Goal: Task Accomplishment & Management: Manage account settings

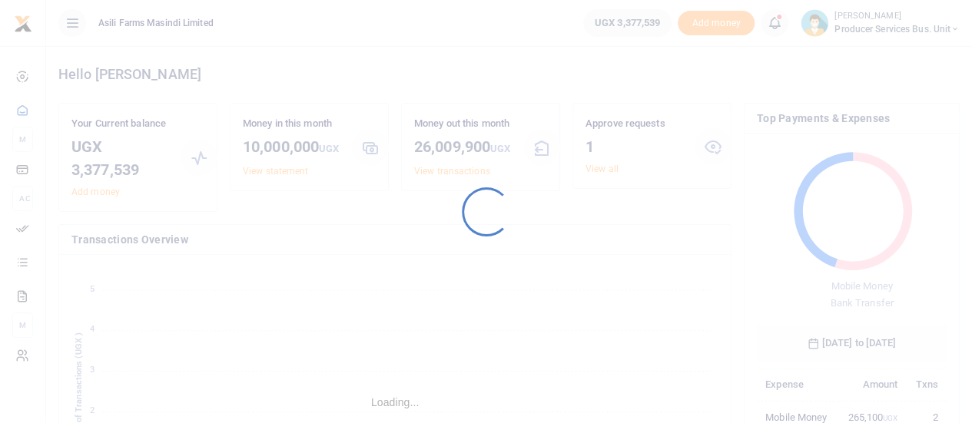
scroll to position [204, 178]
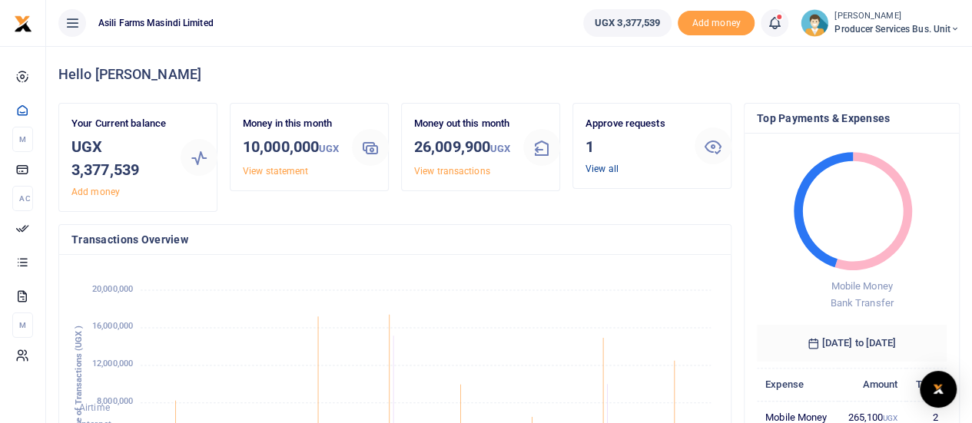
click at [591, 167] on link "View all" at bounding box center [601, 169] width 33 height 11
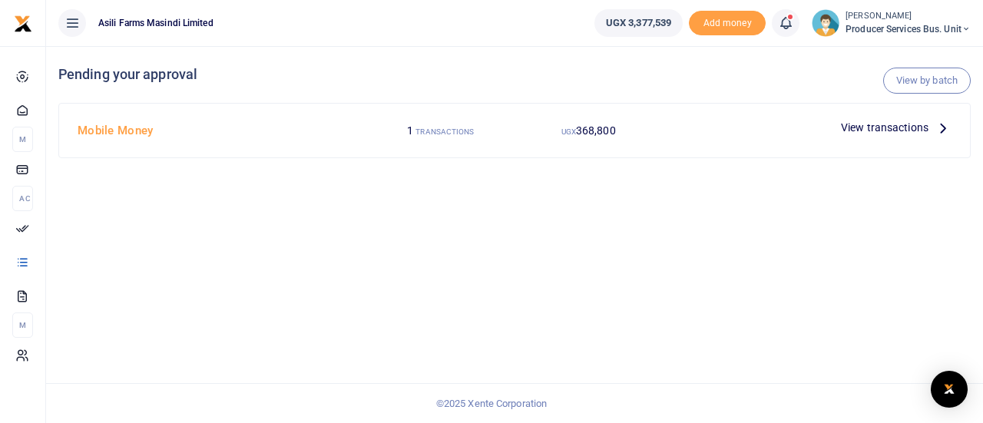
click at [909, 124] on span "View transactions" at bounding box center [885, 127] width 88 height 17
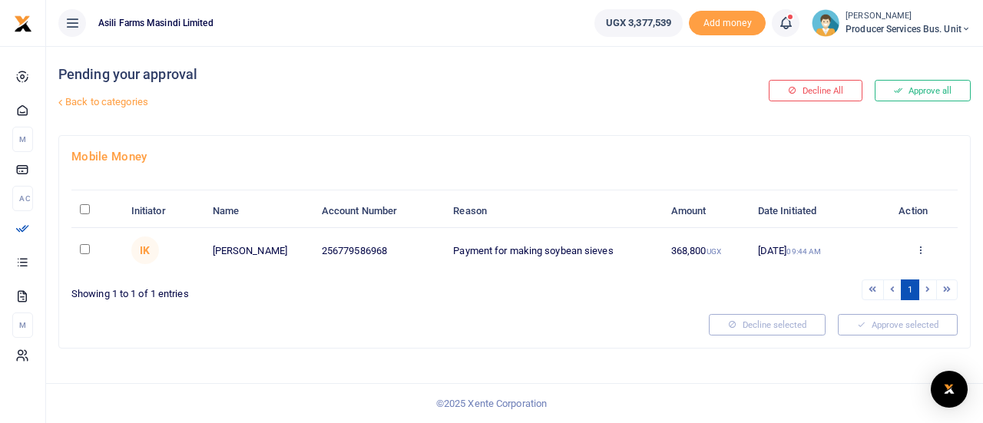
click at [82, 247] on input "checkbox" at bounding box center [85, 249] width 10 height 10
checkbox input "true"
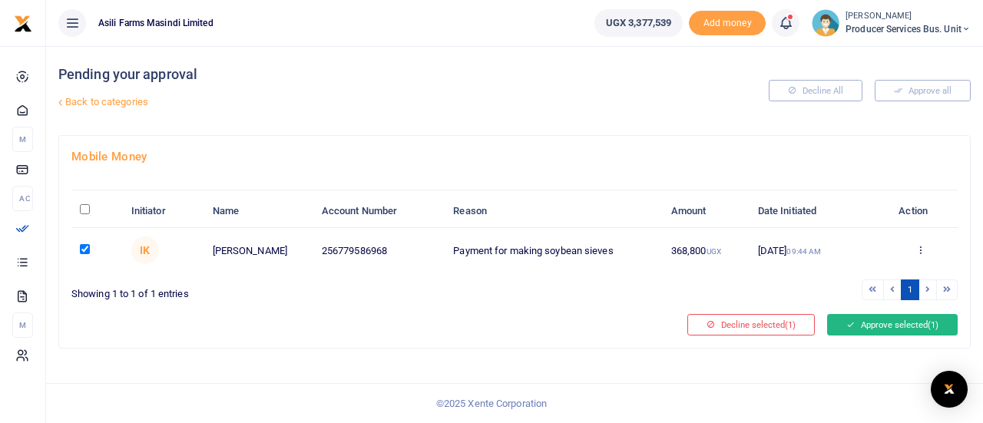
click at [861, 316] on button "Approve selected (1)" at bounding box center [892, 325] width 131 height 22
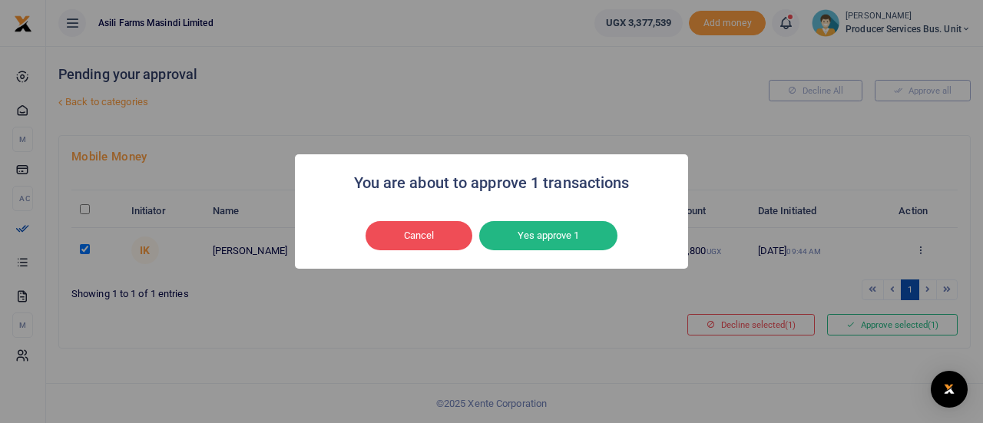
click at [526, 224] on button "Yes approve 1" at bounding box center [548, 235] width 138 height 29
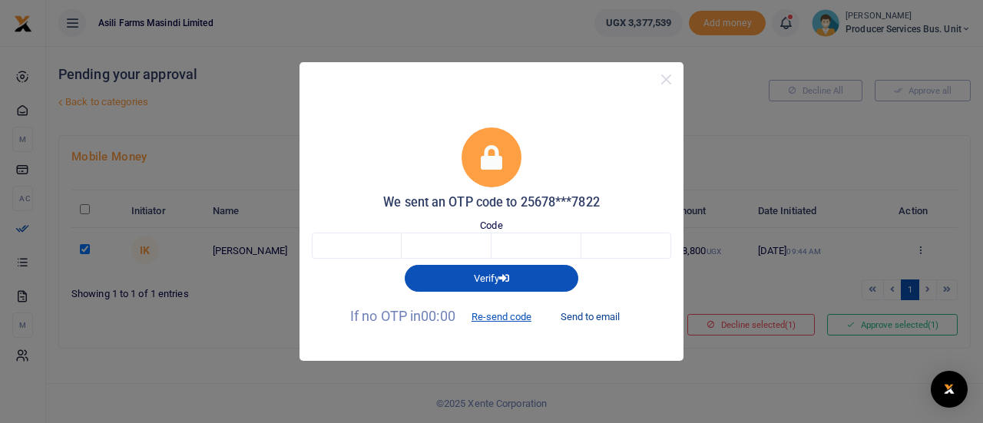
click at [576, 317] on button "Send to email" at bounding box center [590, 317] width 85 height 26
click at [366, 259] on input "text" at bounding box center [357, 246] width 90 height 26
type input "7"
type input "0"
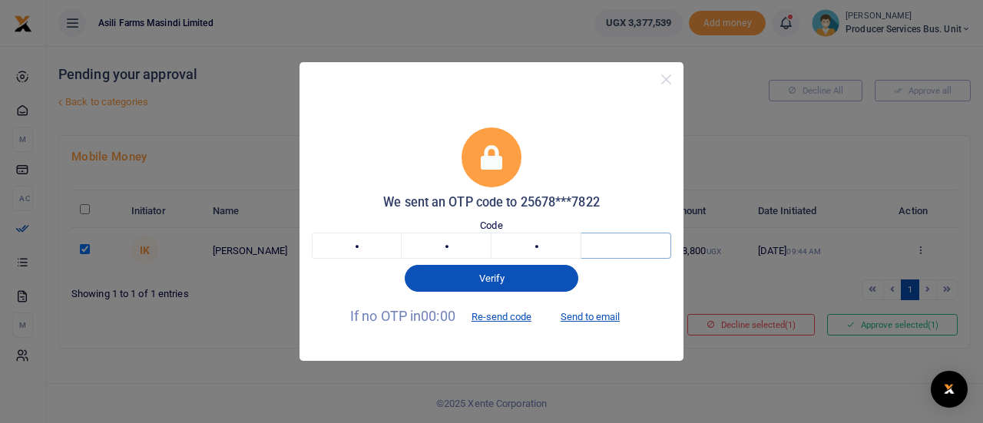
type input "5"
